Goal: Information Seeking & Learning: Learn about a topic

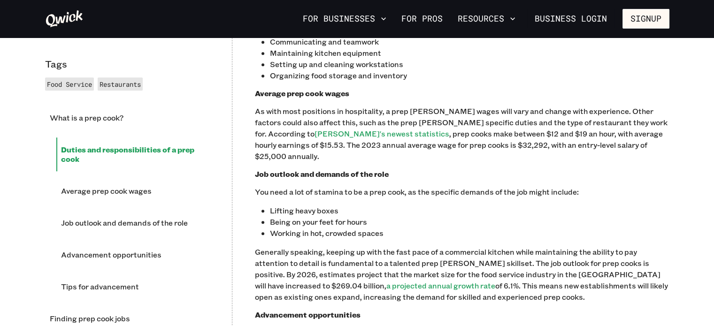
scroll to position [744, 0]
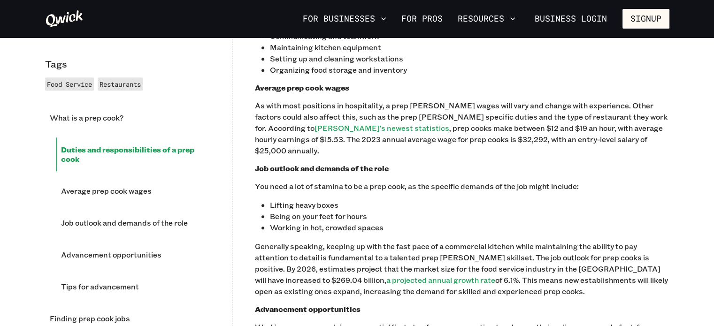
drag, startPoint x: 720, startPoint y: 31, endPoint x: 717, endPoint y: 129, distance: 98.2
drag, startPoint x: 268, startPoint y: 142, endPoint x: 379, endPoint y: 145, distance: 110.4
click at [379, 145] on div "People who have never worked in a kitchen (and watch a lot of TV) might think i…" at bounding box center [462, 281] width 414 height 1017
copy p "Cutting, chopping, and slicing"
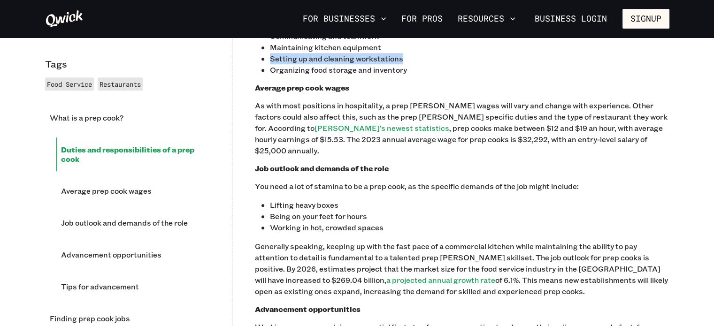
drag, startPoint x: 269, startPoint y: 176, endPoint x: 401, endPoint y: 178, distance: 132.4
click at [401, 64] on p "Setting up and cleaning workstations" at bounding box center [469, 58] width 399 height 11
copy p "Setting up and cleaning workstations"
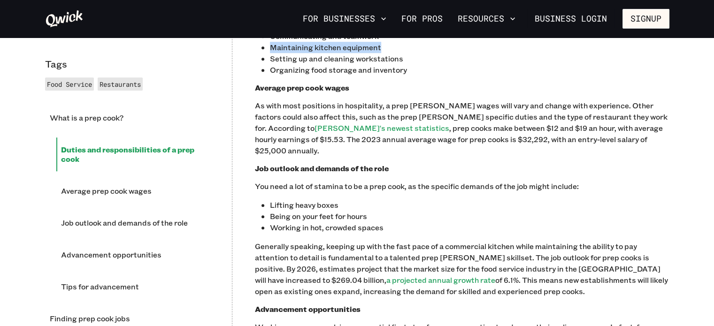
drag, startPoint x: 381, startPoint y: 164, endPoint x: 271, endPoint y: 165, distance: 109.8
click at [271, 53] on p "Maintaining kitchen equipment" at bounding box center [469, 47] width 399 height 11
copy p "Maintaining kitchen equipment"
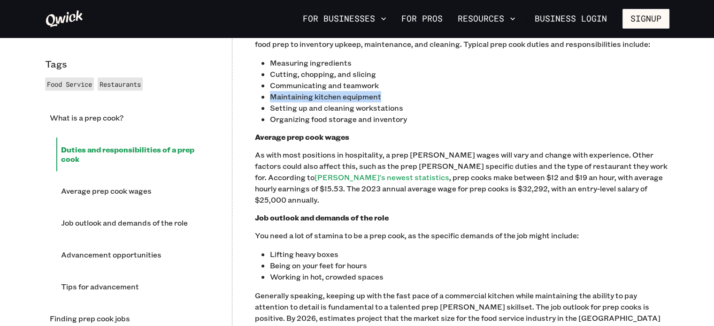
scroll to position [698, 0]
